Goal: Browse casually: Explore the website without a specific task or goal

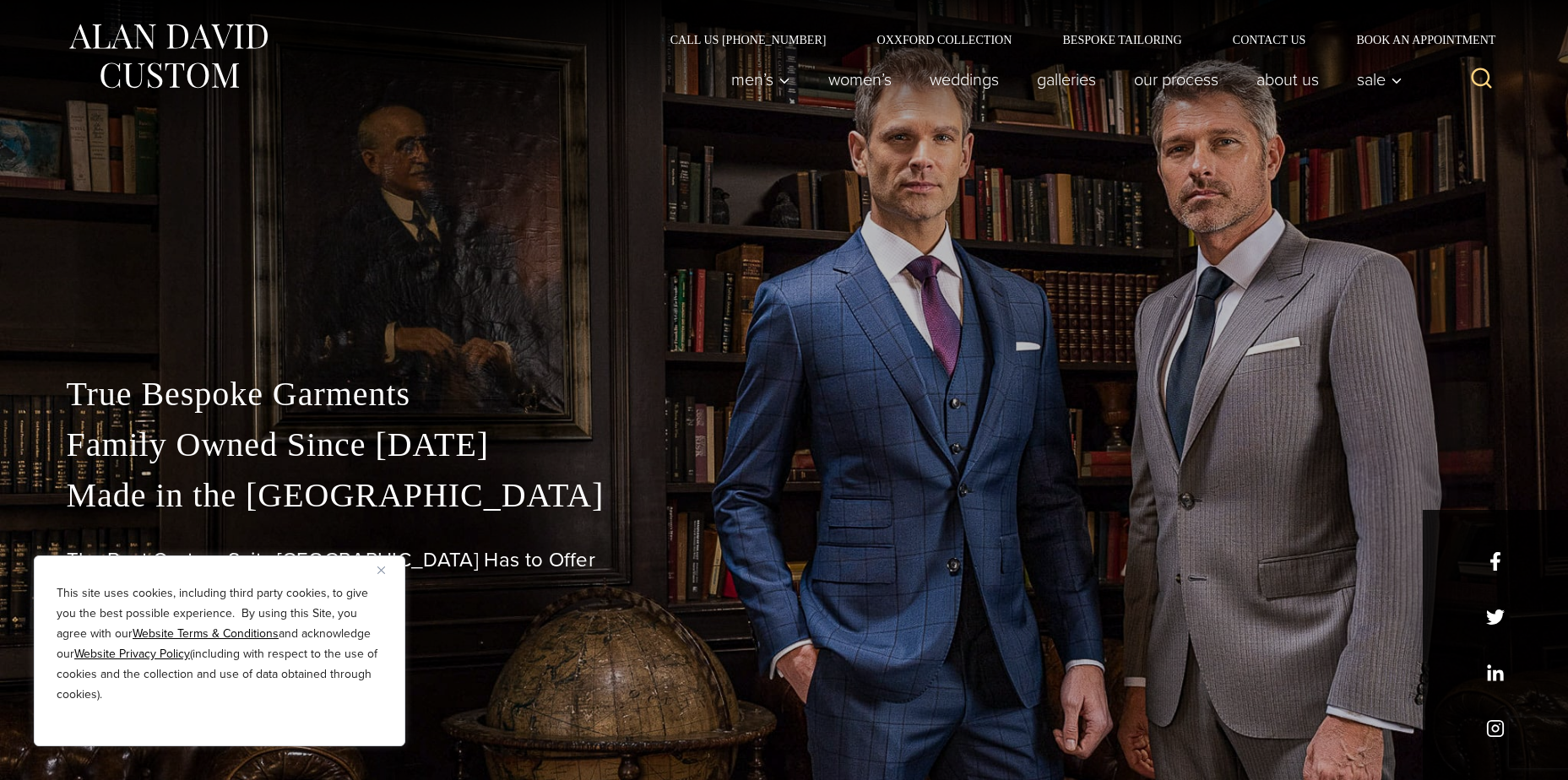
click at [745, 550] on h1 "The Best Custom Suits [GEOGRAPHIC_DATA] Has to Offer" at bounding box center [784, 560] width 1436 height 25
click at [290, 625] on p "This site uses cookies, including third party cookies, to give you the best pos…" at bounding box center [220, 644] width 326 height 121
click at [692, 394] on p "True Bespoke Garments Family Owned Since [DATE] Made in [GEOGRAPHIC_DATA]" at bounding box center [784, 445] width 1436 height 152
click at [1337, 729] on div "True Bespoke Garments Family Owned Since [DATE] Made in [GEOGRAPHIC_DATA] The B…" at bounding box center [784, 575] width 1470 height 412
click at [966, 368] on div "True Bespoke Garments Family Owned Since [DATE] Made in [GEOGRAPHIC_DATA] The B…" at bounding box center [784, 533] width 1470 height 496
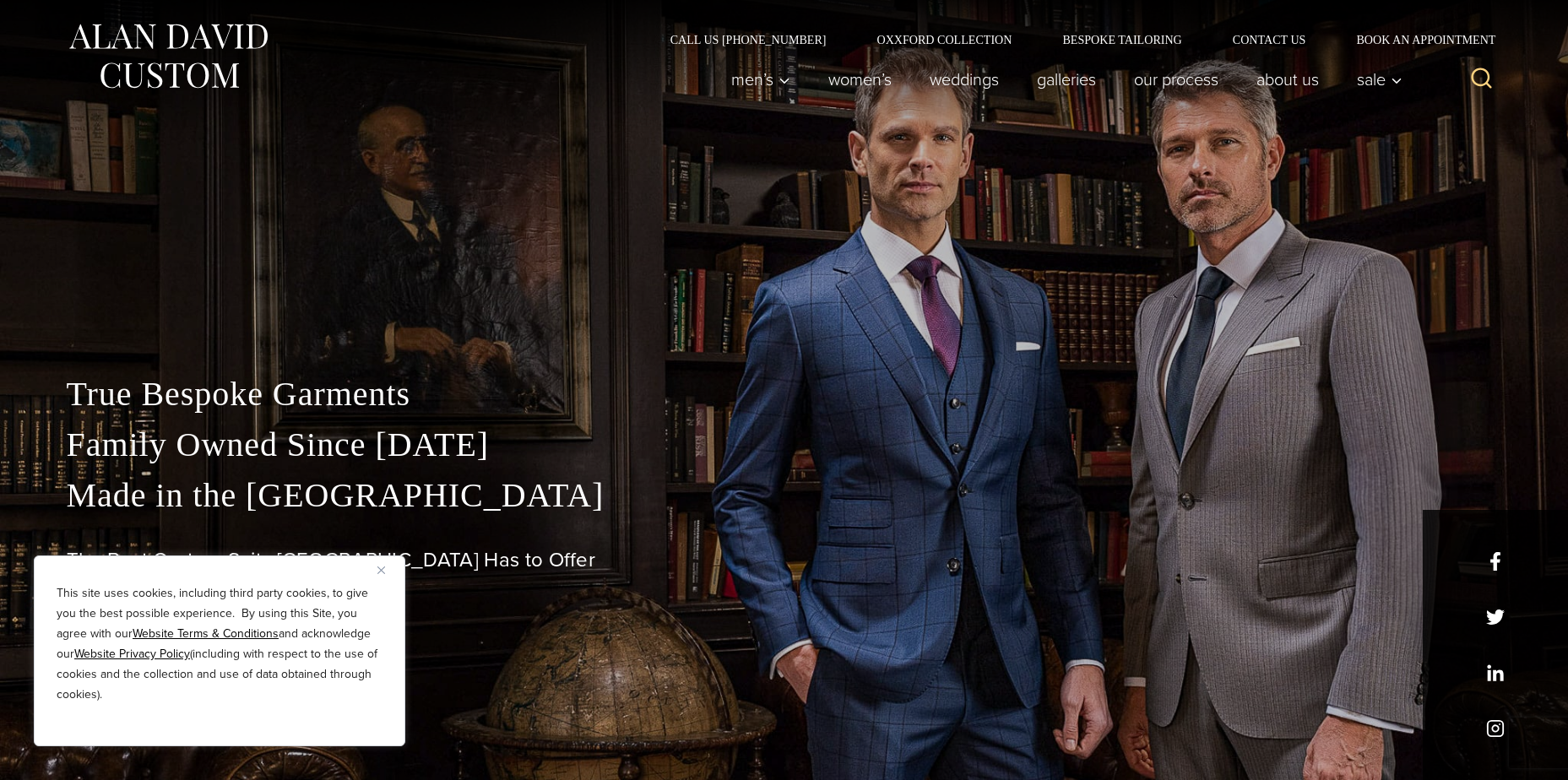
click at [1331, 746] on div "True Bespoke Garments Family Owned Since [DATE] Made in [GEOGRAPHIC_DATA] The B…" at bounding box center [784, 575] width 1470 height 412
click at [874, 241] on div "True Bespoke Garments Family Owned Since [DATE] Made in [GEOGRAPHIC_DATA] The B…" at bounding box center [784, 390] width 1568 height 780
click at [922, 51] on div "Men’s Custom Suits Custom Tuxedos Custom Sports Coats Custom Trousers Custom Ve…" at bounding box center [1061, 80] width 699 height 68
click at [321, 357] on div "True Bespoke Garments Family Owned Since [DATE] Made in [GEOGRAPHIC_DATA] The B…" at bounding box center [784, 533] width 1470 height 496
click at [1031, 267] on div "True Bespoke Garments Family Owned Since [DATE] Made in [GEOGRAPHIC_DATA] The B…" at bounding box center [784, 390] width 1568 height 780
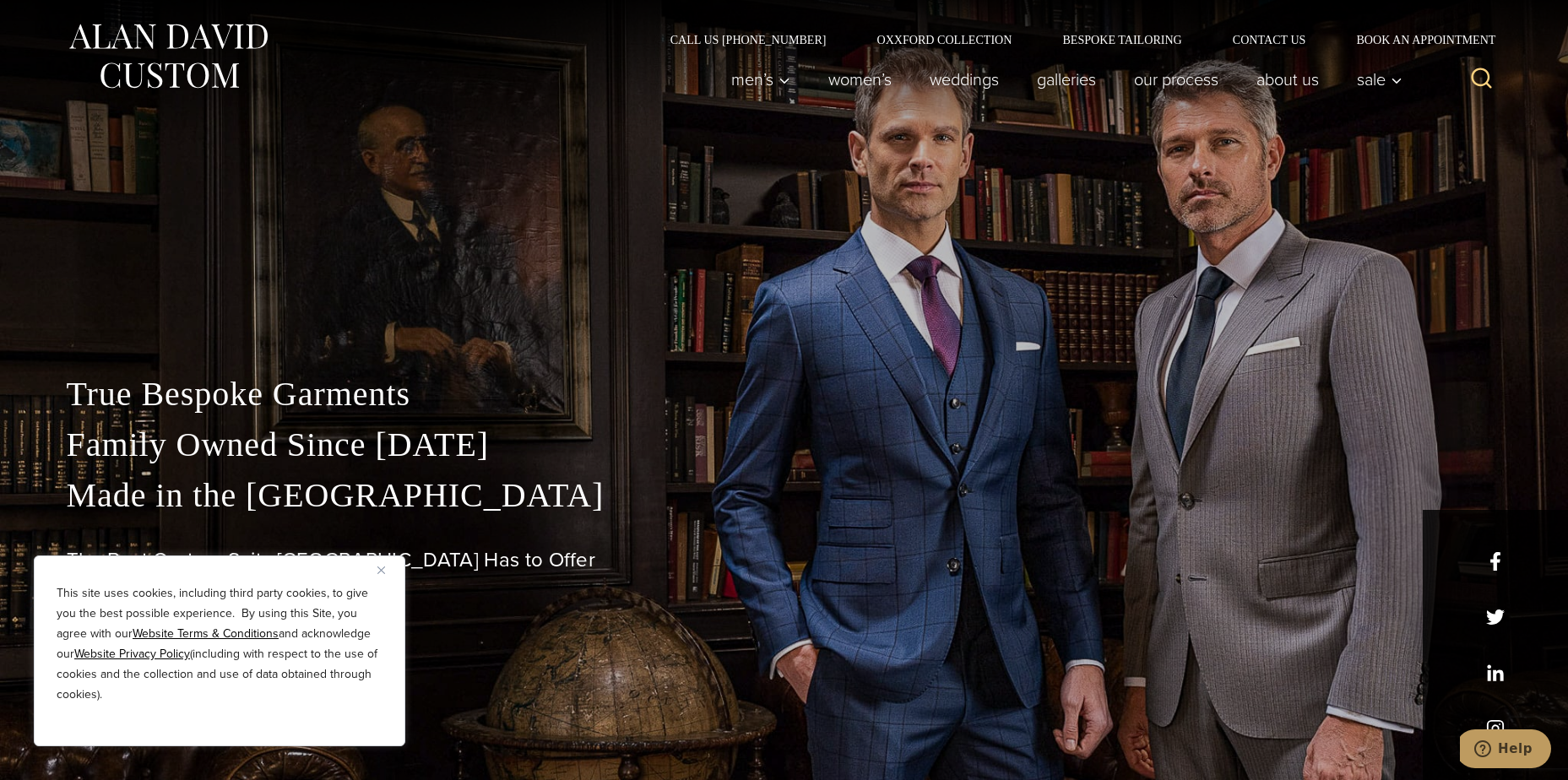
click at [1220, 736] on div "True Bespoke Garments Family Owned Since [DATE] Made in [GEOGRAPHIC_DATA] The B…" at bounding box center [784, 575] width 1470 height 412
click at [73, 25] on img at bounding box center [168, 56] width 203 height 75
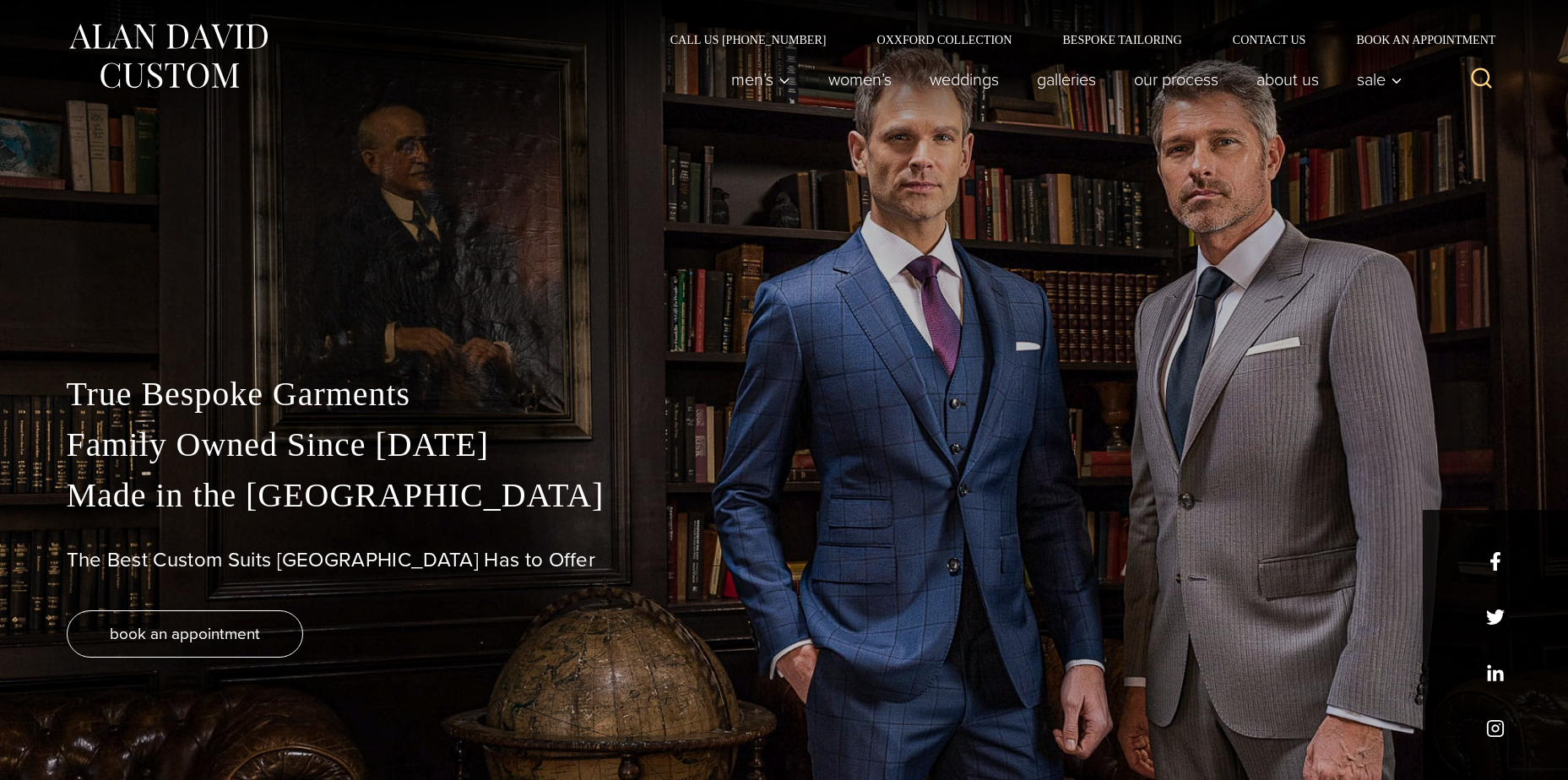
click at [451, 211] on div "True Bespoke Garments Family Owned Since [DATE] Made in [GEOGRAPHIC_DATA] The B…" at bounding box center [784, 390] width 1568 height 780
click at [1517, 142] on div "True Bespoke Garments Family Owned Since [DATE] Made in [GEOGRAPHIC_DATA] The B…" at bounding box center [784, 390] width 1568 height 780
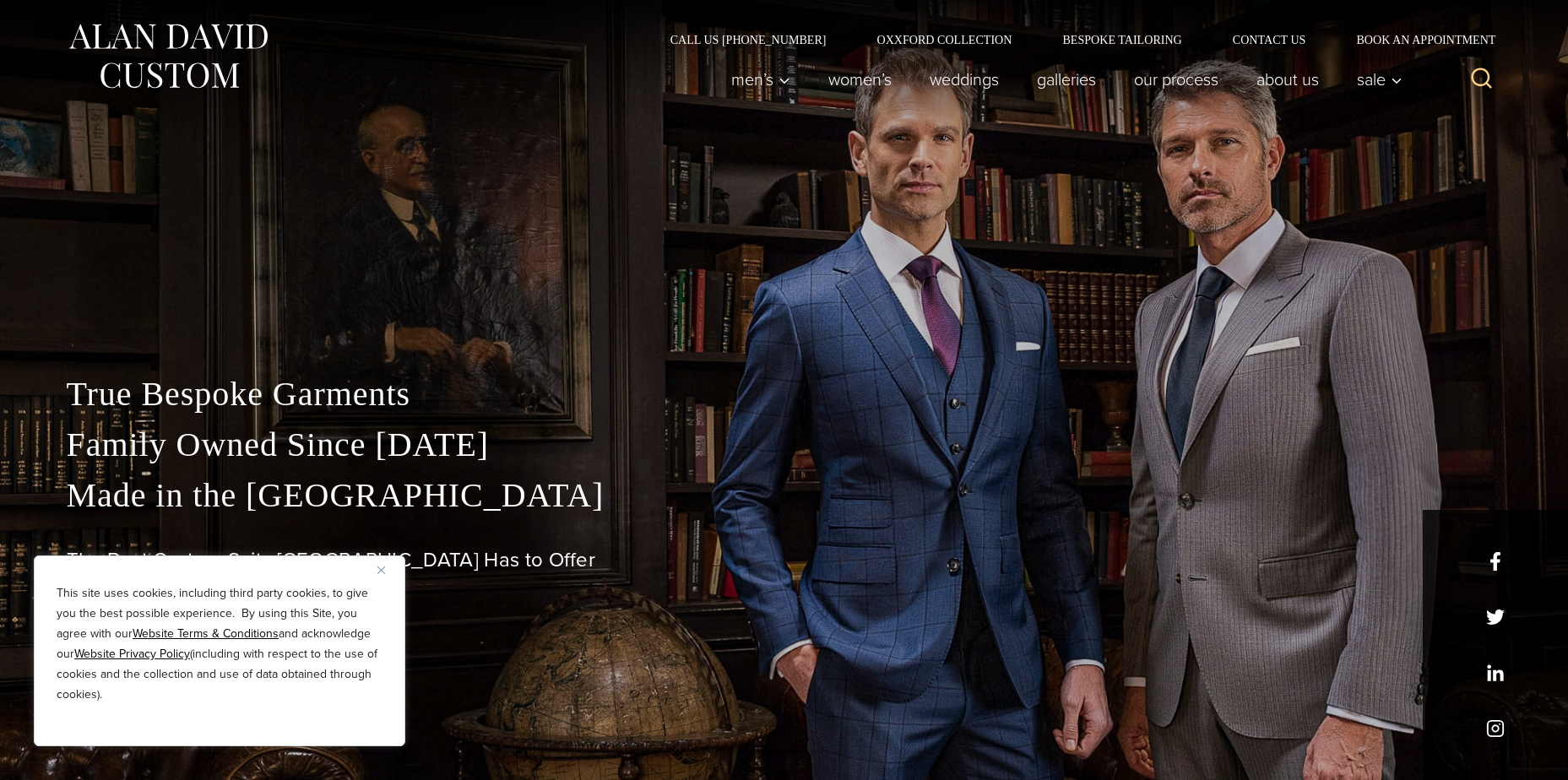
click at [1486, 104] on div "Search" at bounding box center [1461, 80] width 83 height 68
click at [1019, 556] on h1 "The Best Custom Suits [GEOGRAPHIC_DATA] Has to Offer" at bounding box center [784, 560] width 1436 height 25
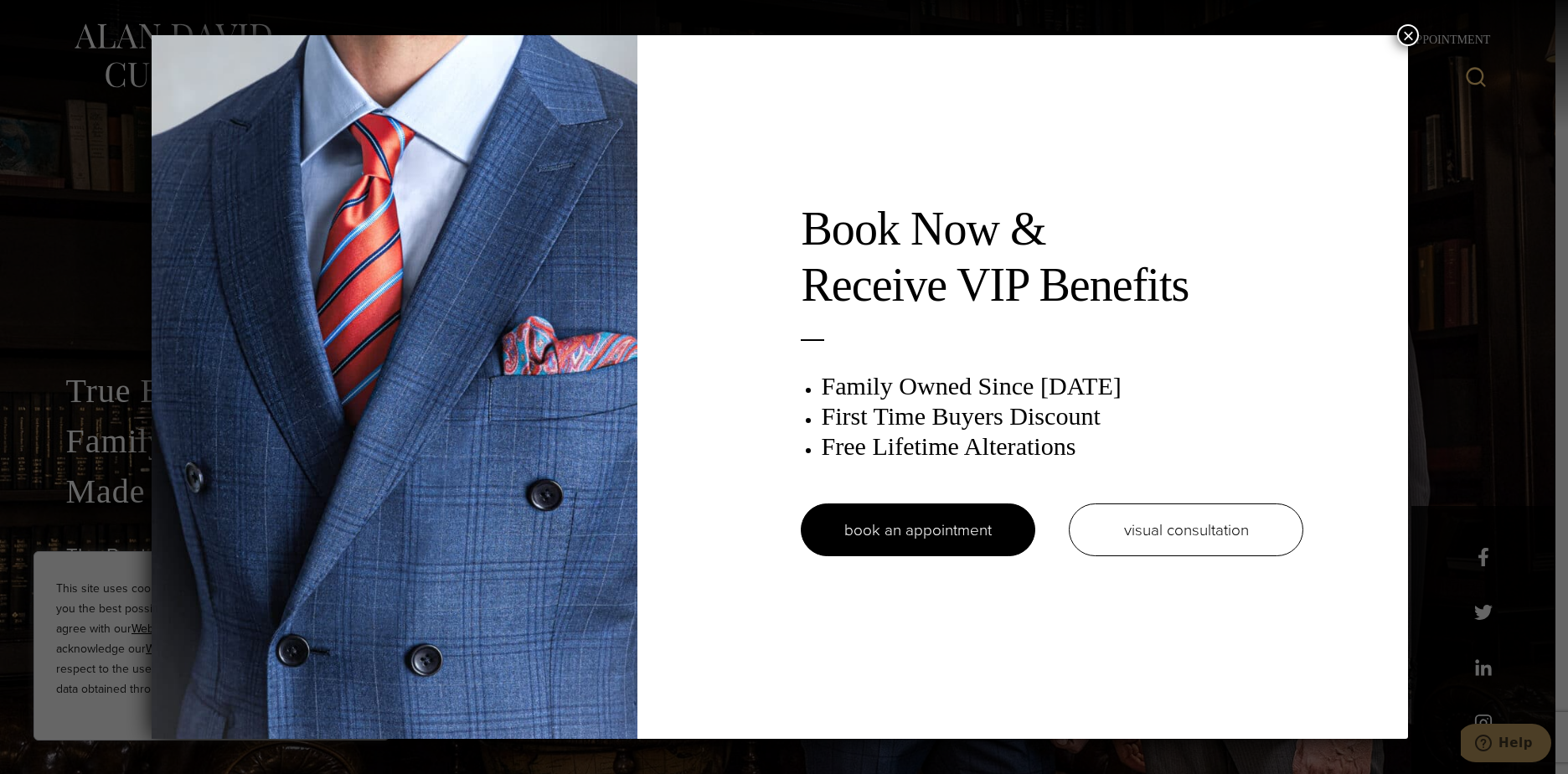
click at [852, 748] on div "Book Now & Receive VIP Benefits Family Owned Since 1913 First Time Buyers Disco…" at bounding box center [784, 387] width 1568 height 774
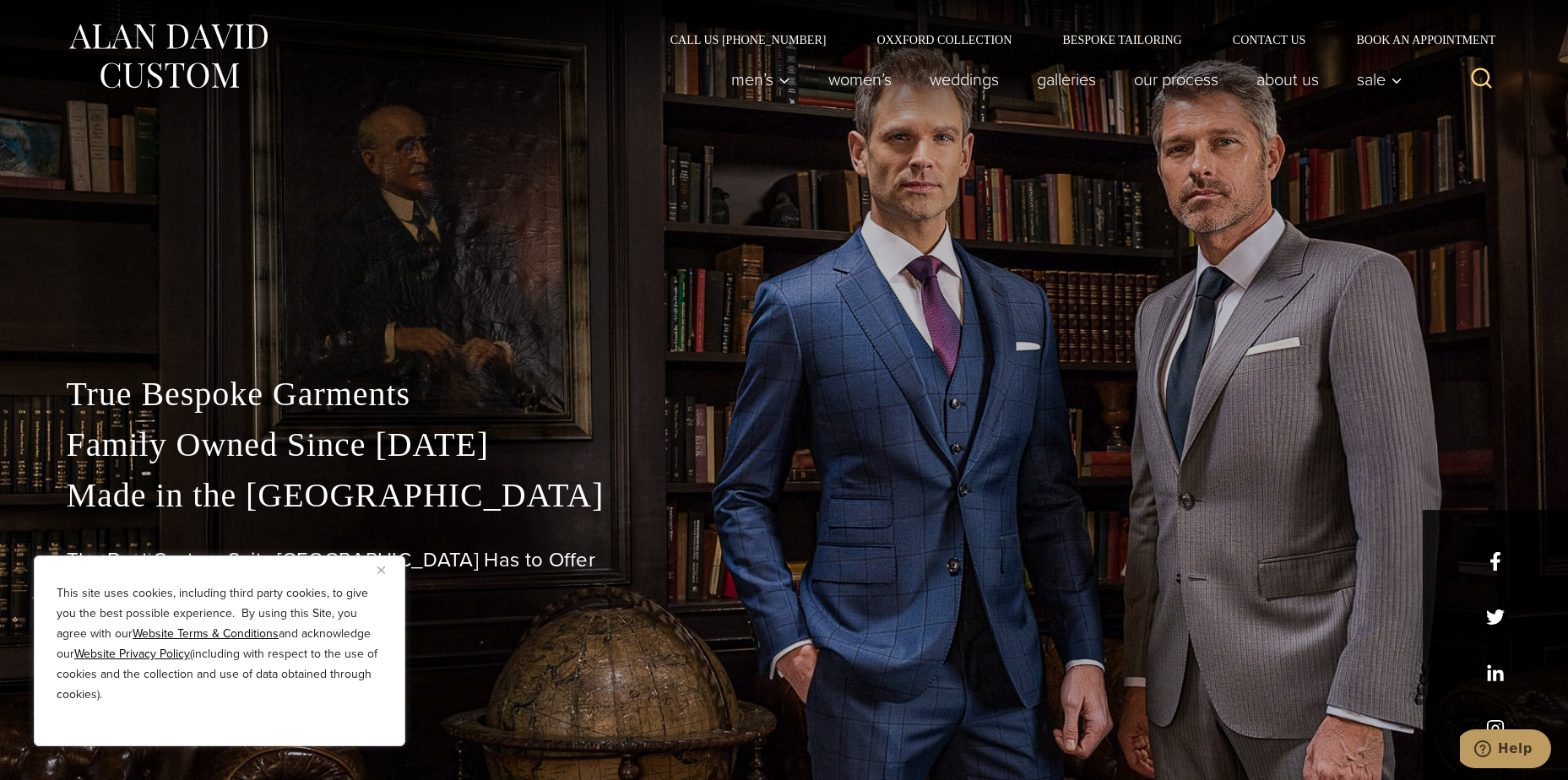
click at [586, 205] on div "True Bespoke Garments Family Owned Since [DATE] Made in [GEOGRAPHIC_DATA] The B…" at bounding box center [784, 390] width 1568 height 780
click at [886, 529] on div "True Bespoke Garments Family Owned Since [DATE] Made in [GEOGRAPHIC_DATA] The B…" at bounding box center [784, 575] width 1470 height 412
click at [914, 105] on div "Men’s Custom Suits Custom Tuxedos Custom Sports Coats Custom Trousers Custom Ve…" at bounding box center [1061, 80] width 699 height 68
click at [1397, 571] on h1 "The Best Custom Suits [GEOGRAPHIC_DATA] Has to Offer" at bounding box center [784, 560] width 1436 height 25
